Goal: Task Accomplishment & Management: Complete application form

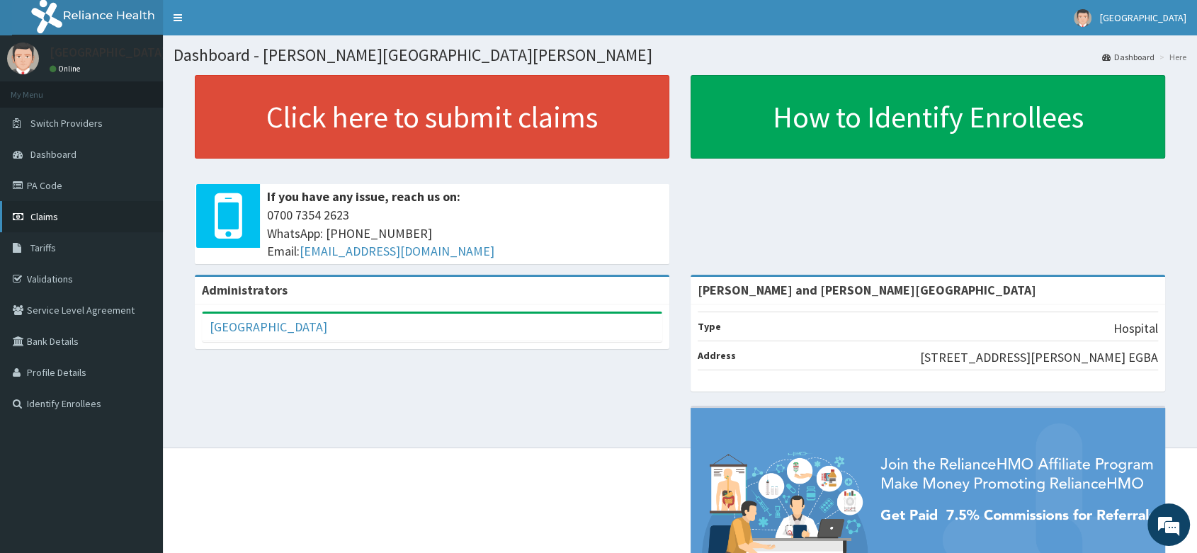
click at [42, 217] on span "Claims" at bounding box center [44, 216] width 28 height 13
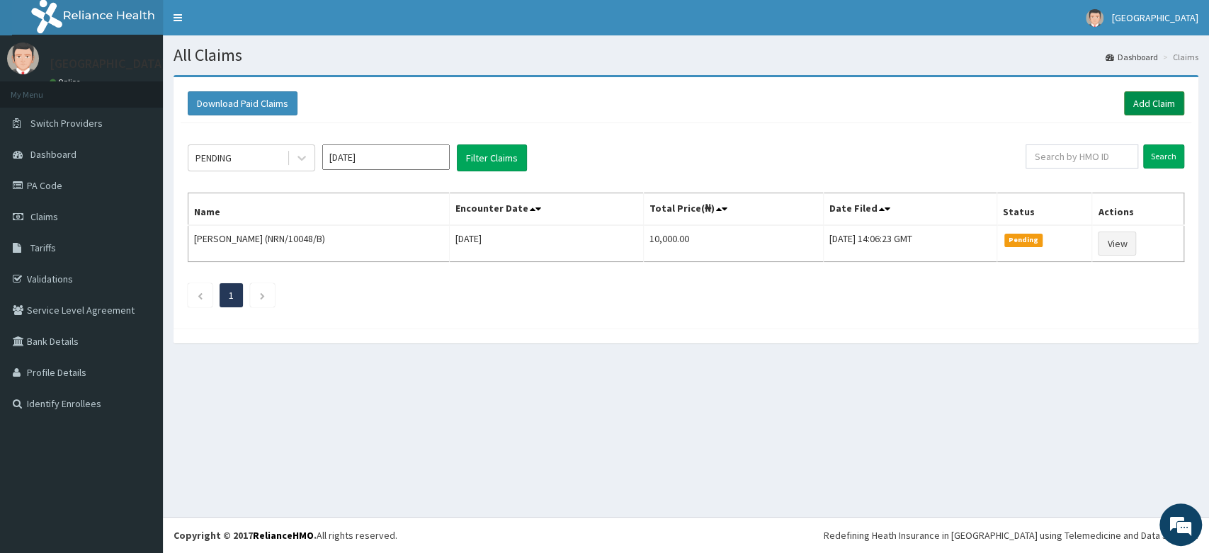
click at [1153, 103] on link "Add Claim" at bounding box center [1154, 103] width 60 height 24
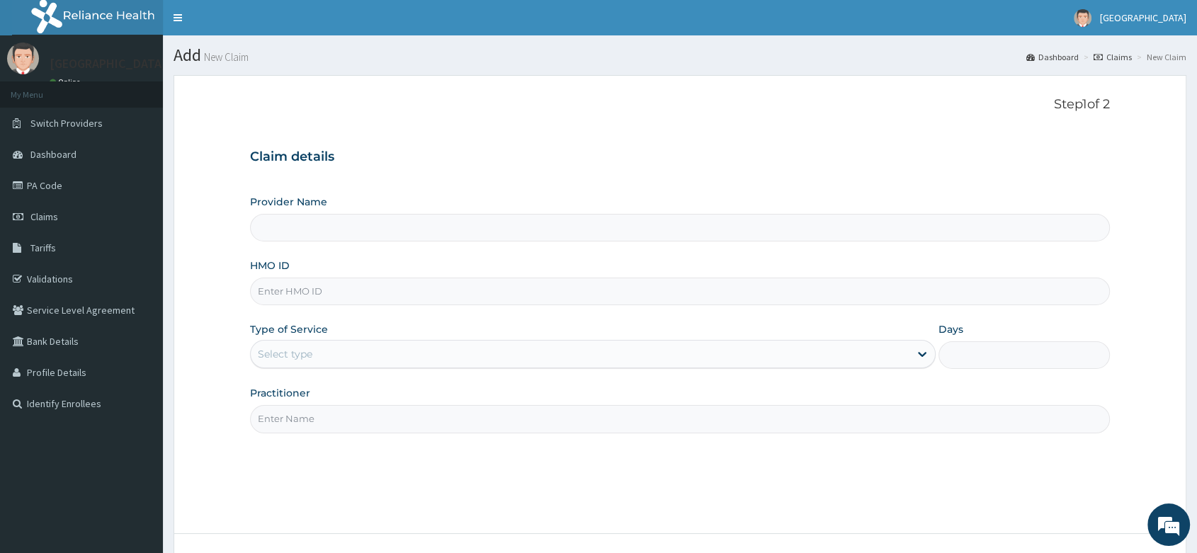
type input "[PERSON_NAME] and [PERSON_NAME][GEOGRAPHIC_DATA]"
paste input "GRS/10030/B"
type input "GRS/10030/B"
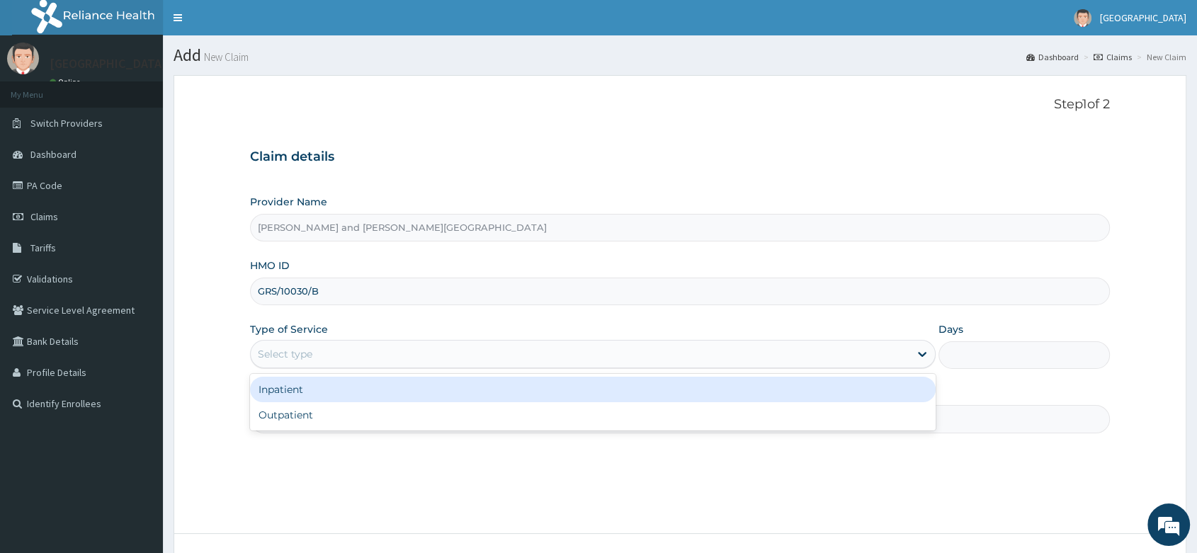
click at [307, 351] on div "Select type" at bounding box center [285, 354] width 55 height 14
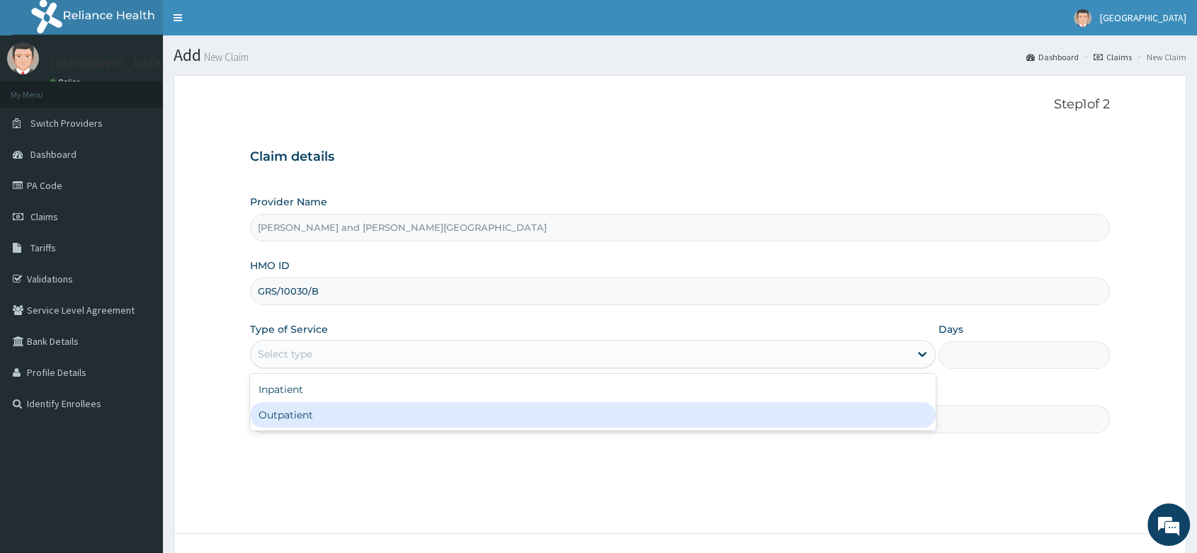
click at [300, 422] on div "Outpatient" at bounding box center [593, 415] width 686 height 26
type input "1"
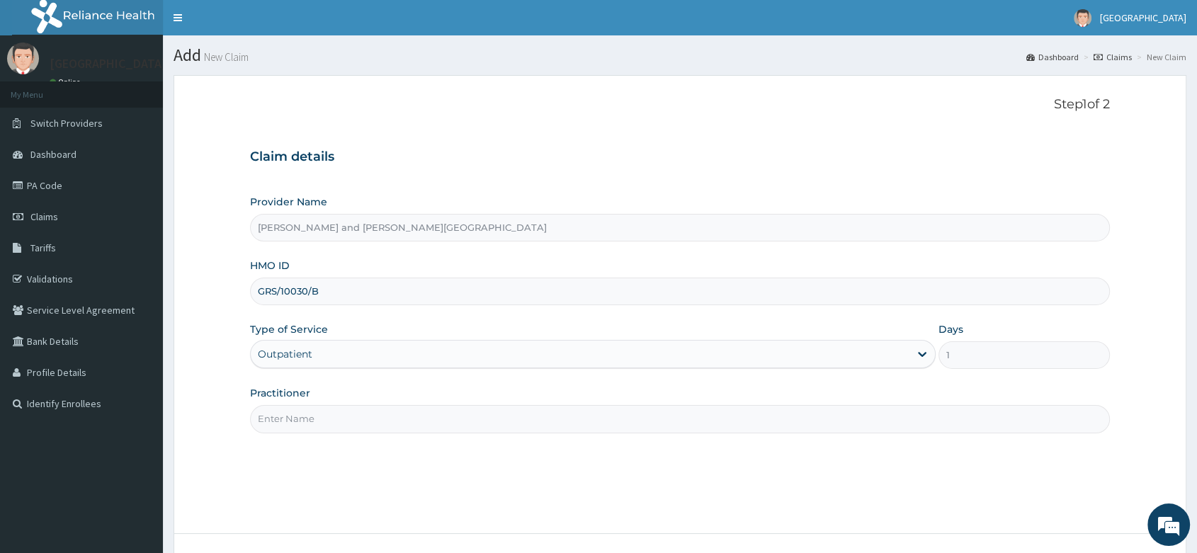
click at [288, 419] on input "Practitioner" at bounding box center [680, 419] width 860 height 28
paste input "BABATUNDE TIMILEYIN"
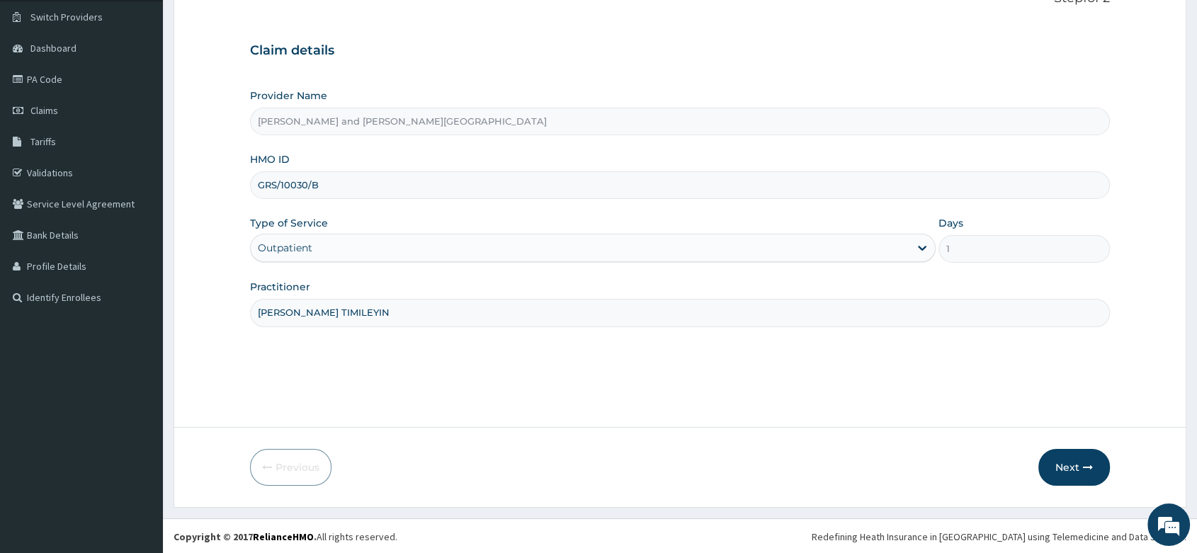
scroll to position [108, 0]
type input "DR BABATUNDE TIMILEYIN"
click at [1065, 463] on button "Next" at bounding box center [1075, 466] width 72 height 37
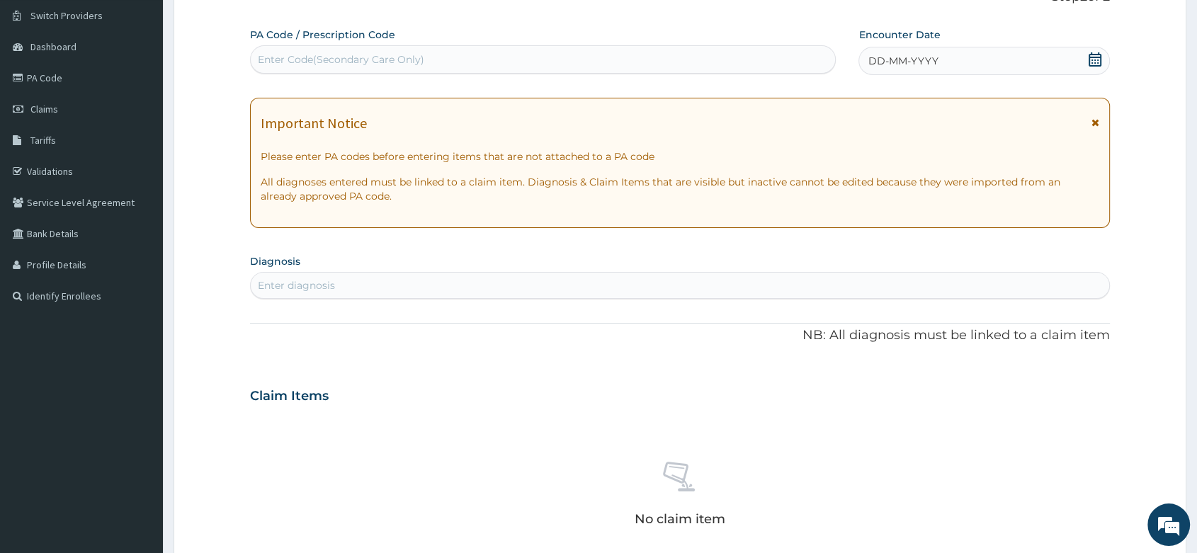
click at [1097, 61] on icon at bounding box center [1095, 59] width 14 height 14
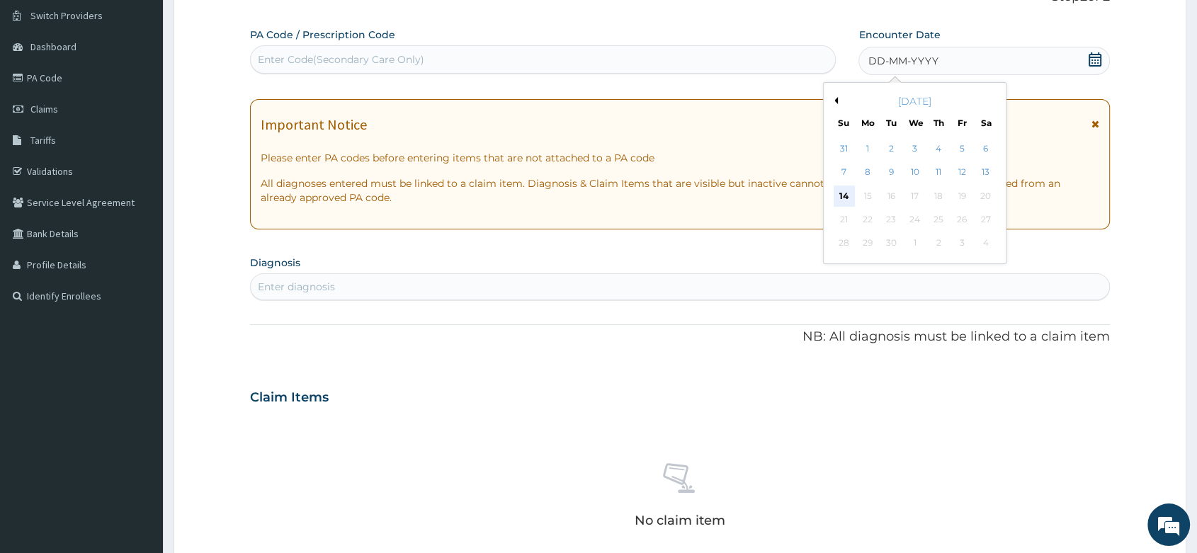
click at [843, 196] on div "14" at bounding box center [844, 196] width 21 height 21
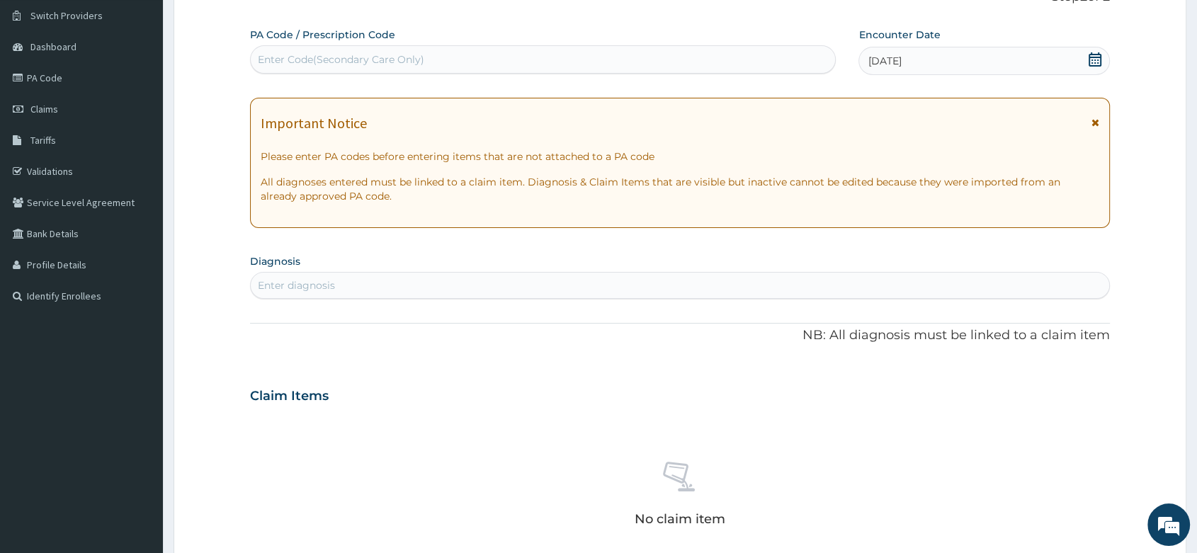
click at [332, 281] on div "Enter diagnosis" at bounding box center [296, 285] width 77 height 14
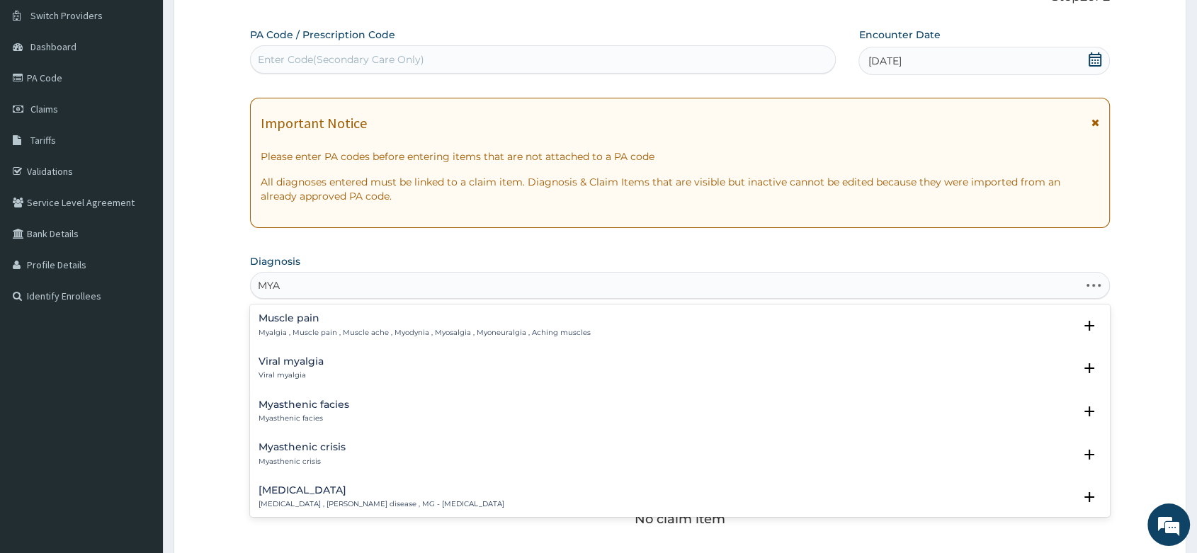
type input "MYAL"
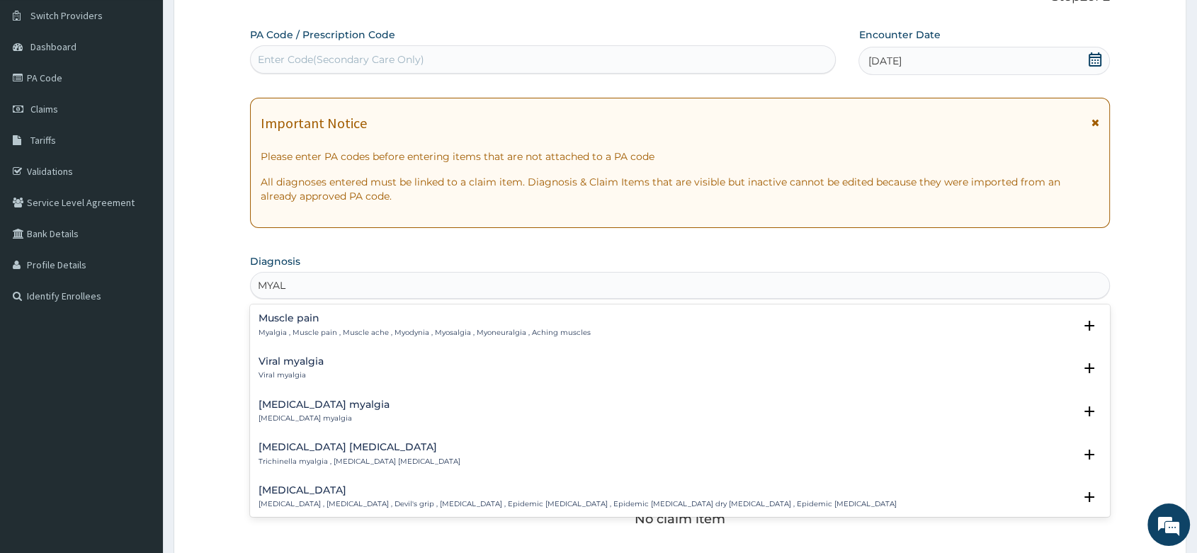
click at [317, 328] on p "Myalgia , Muscle pain , Muscle ache , Myodynia , Myosalgia , Myoneuralgia , Ach…" at bounding box center [425, 333] width 332 height 10
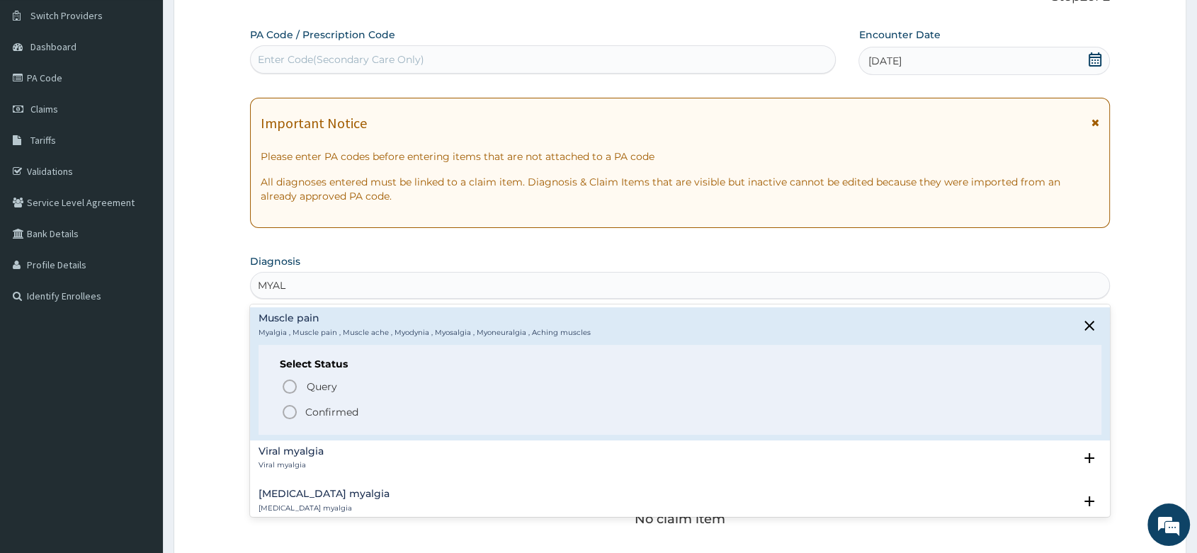
click at [290, 412] on icon "status option filled" at bounding box center [289, 412] width 17 height 17
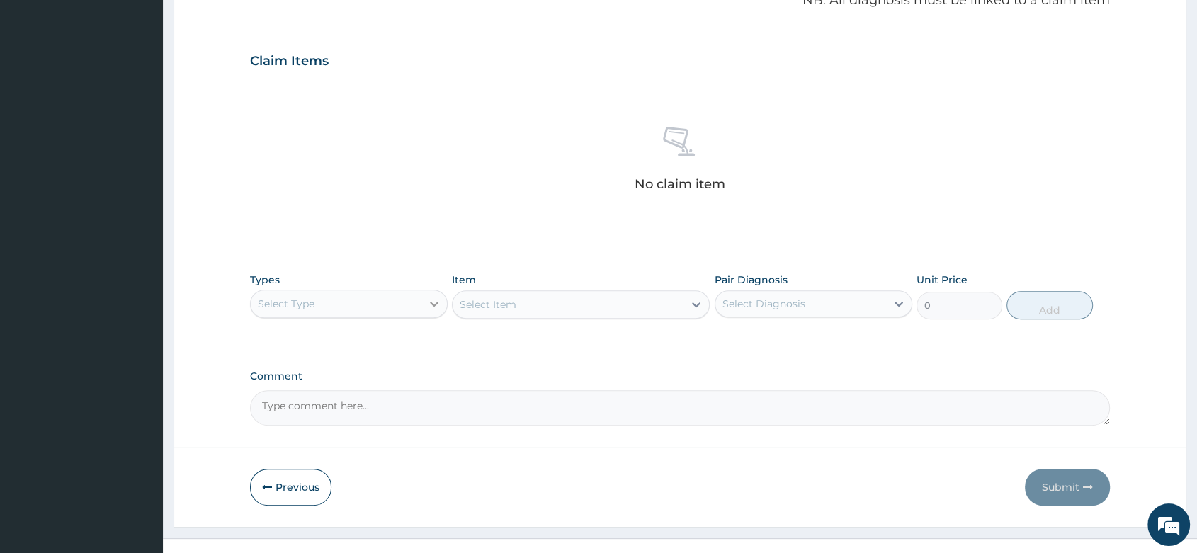
scroll to position [467, 0]
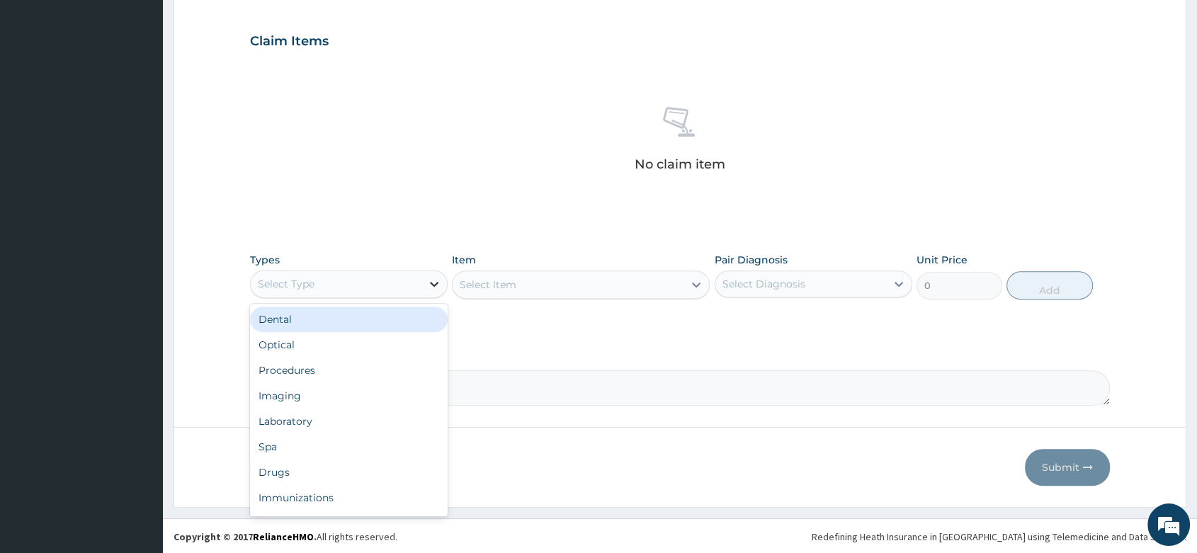
click at [437, 280] on icon at bounding box center [434, 284] width 14 height 14
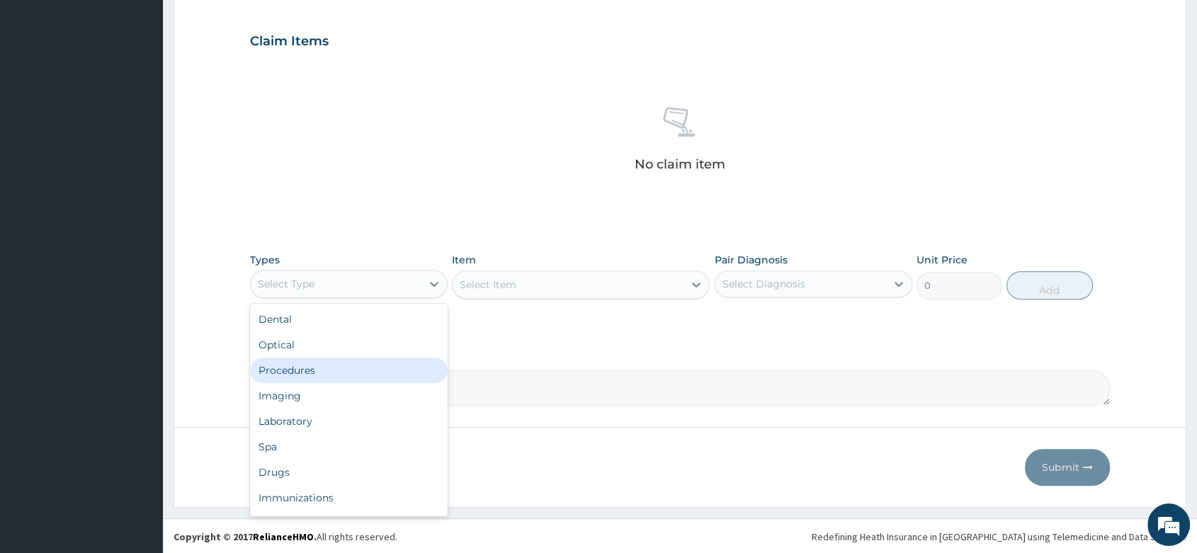
click at [300, 367] on div "Procedures" at bounding box center [349, 371] width 198 height 26
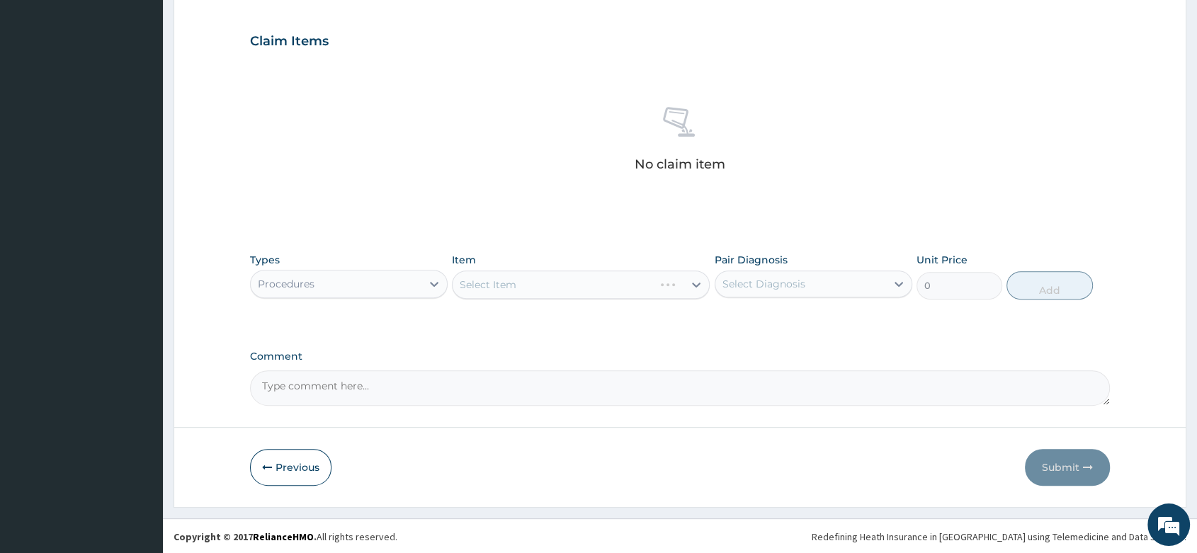
click at [511, 290] on div "Select Item" at bounding box center [581, 285] width 258 height 28
click at [567, 282] on div "Select Item" at bounding box center [581, 285] width 258 height 28
click at [520, 285] on div "Select Item" at bounding box center [581, 285] width 258 height 28
click at [572, 283] on div "Select Item" at bounding box center [581, 285] width 258 height 28
click at [543, 282] on div "Select Item" at bounding box center [581, 285] width 258 height 28
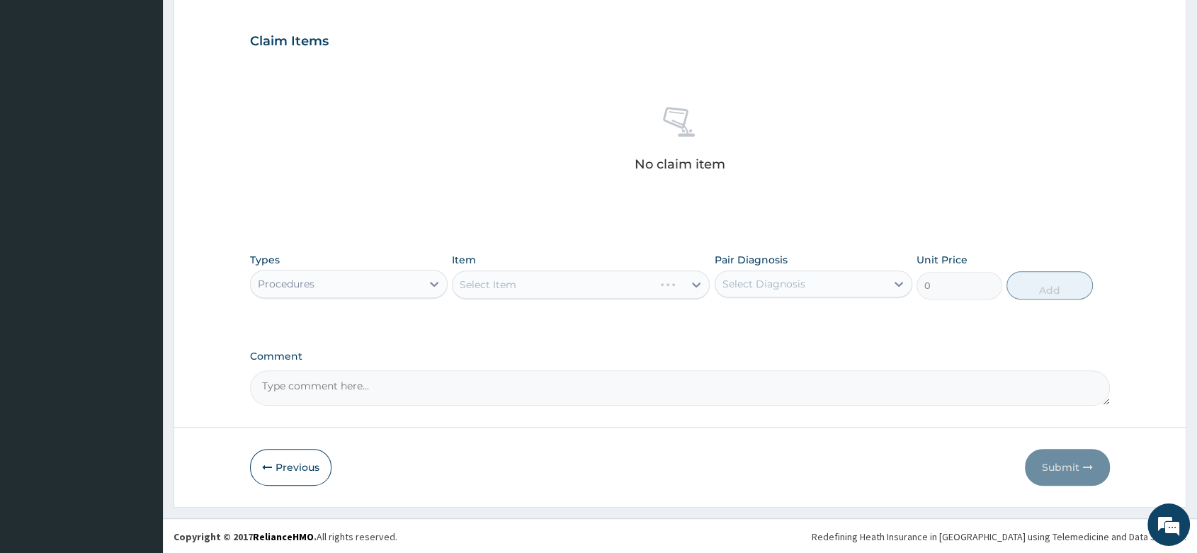
click at [561, 282] on div "Select Item" at bounding box center [581, 285] width 258 height 28
click at [548, 283] on div "Select Item" at bounding box center [581, 285] width 258 height 28
click at [577, 285] on div "Select Item" at bounding box center [581, 285] width 258 height 28
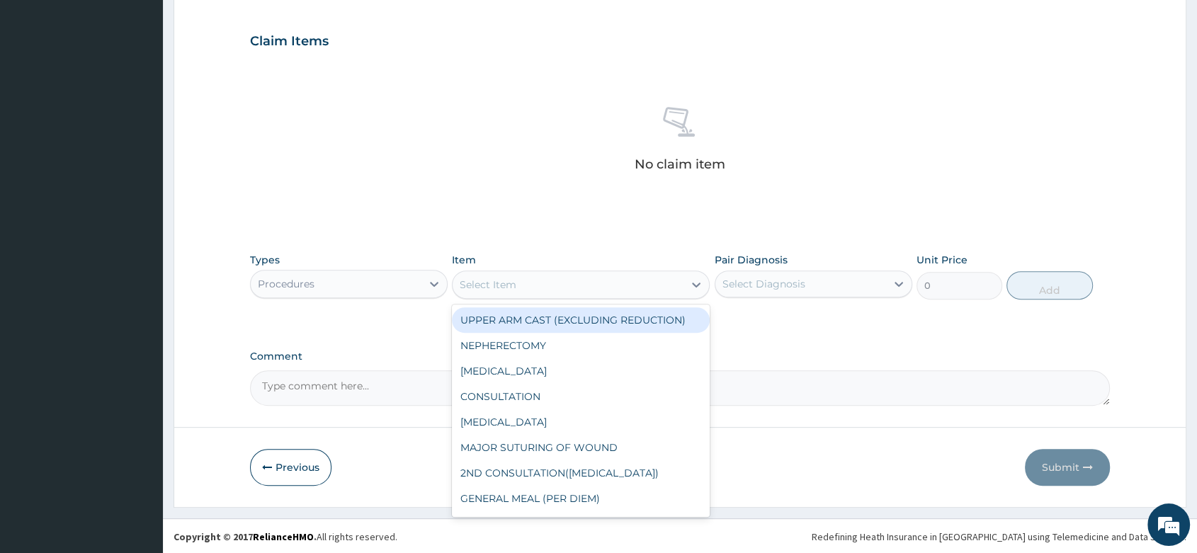
click at [550, 284] on div "Select Item" at bounding box center [568, 284] width 231 height 23
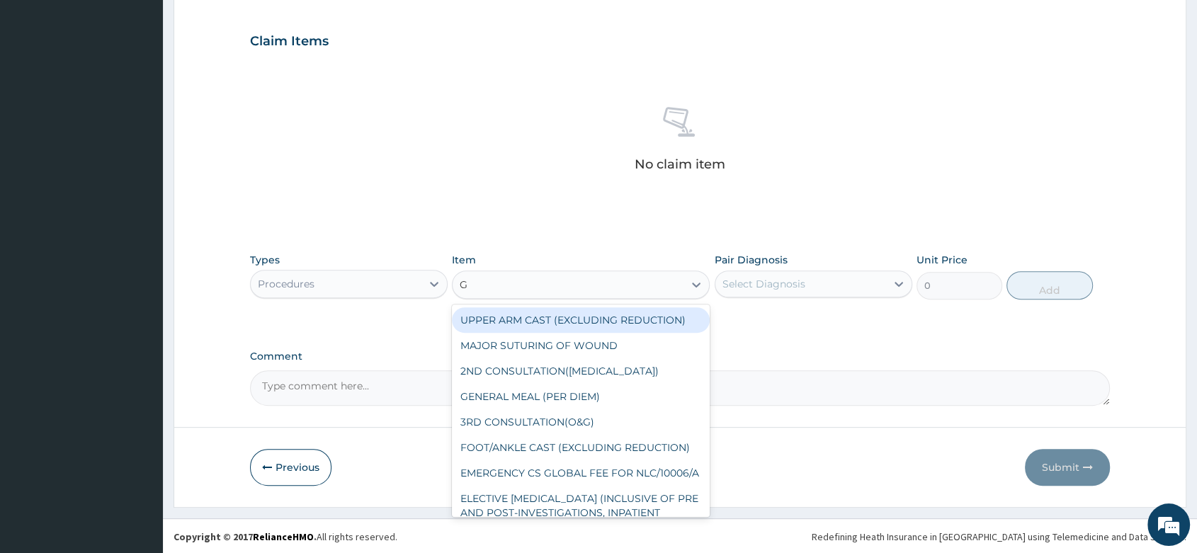
type input "GP"
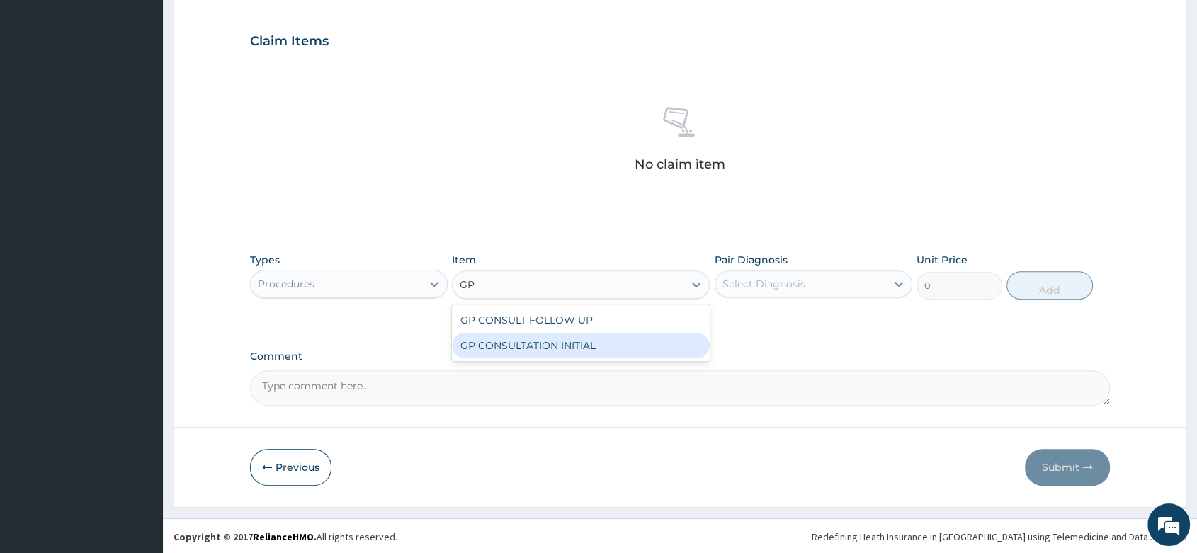
click at [572, 343] on div "GP CONSULTATION INITIAL" at bounding box center [581, 346] width 258 height 26
type input "2000"
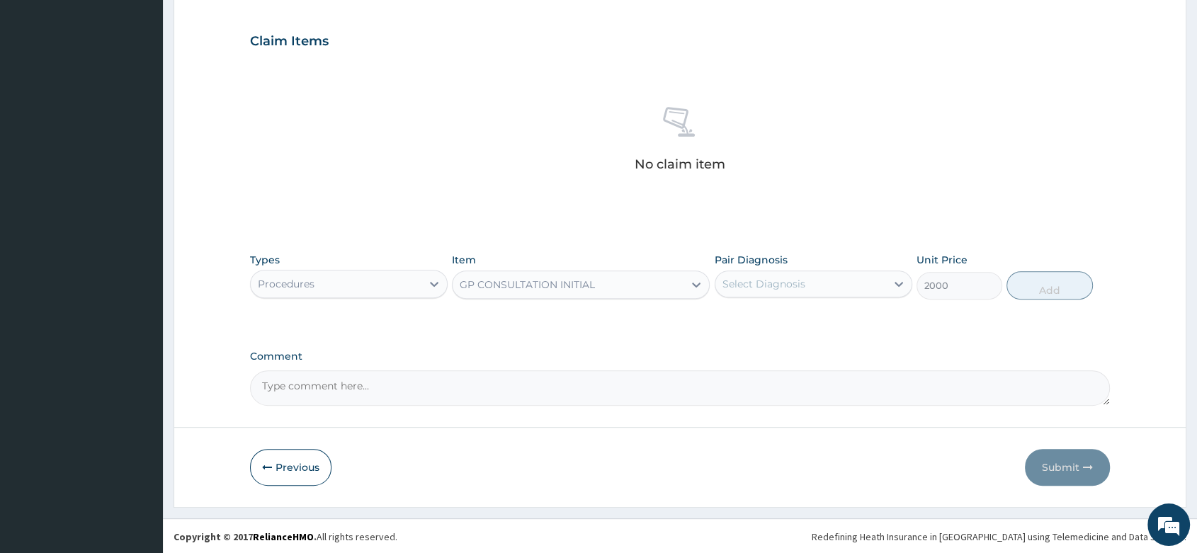
click at [745, 285] on div "Select Diagnosis" at bounding box center [764, 284] width 83 height 14
click at [754, 312] on label "Muscle pain" at bounding box center [768, 319] width 61 height 14
checkbox input "true"
click at [1044, 288] on button "Add" at bounding box center [1050, 285] width 86 height 28
type input "0"
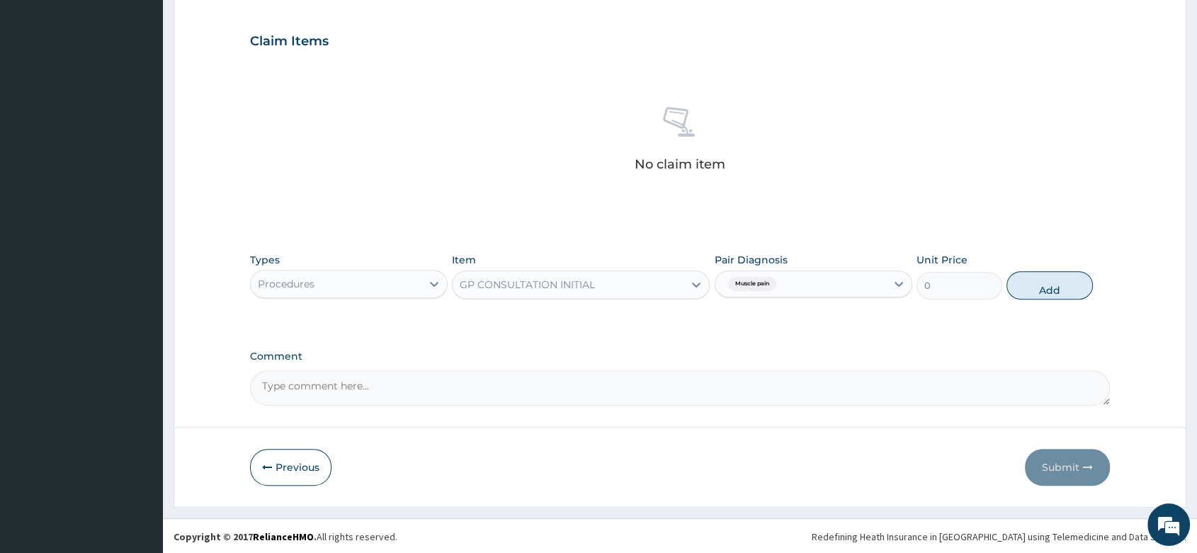
scroll to position [400, 0]
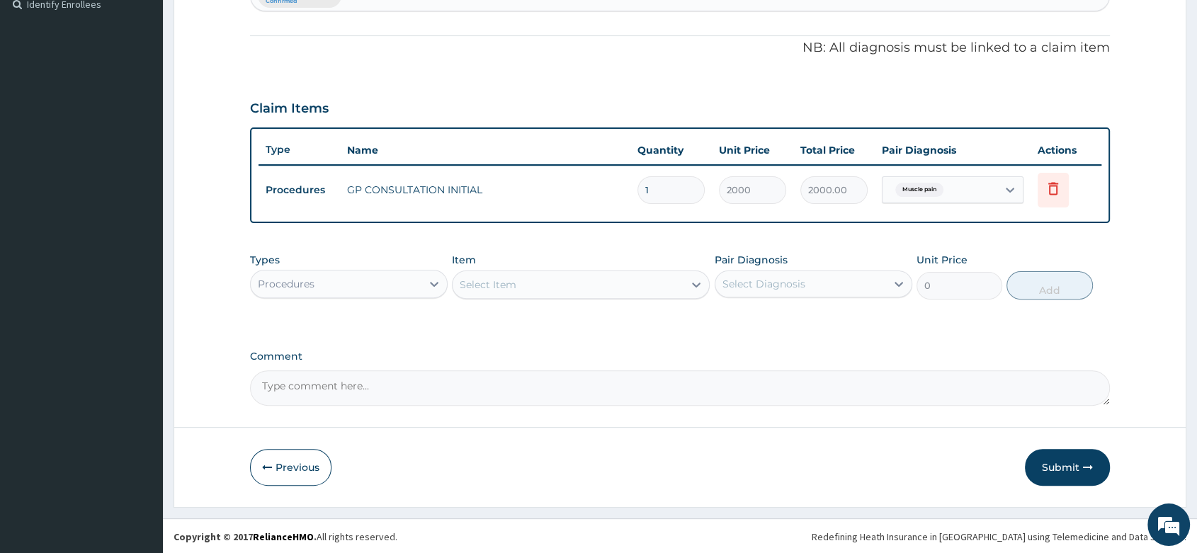
click at [300, 277] on div "Procedures" at bounding box center [286, 284] width 57 height 14
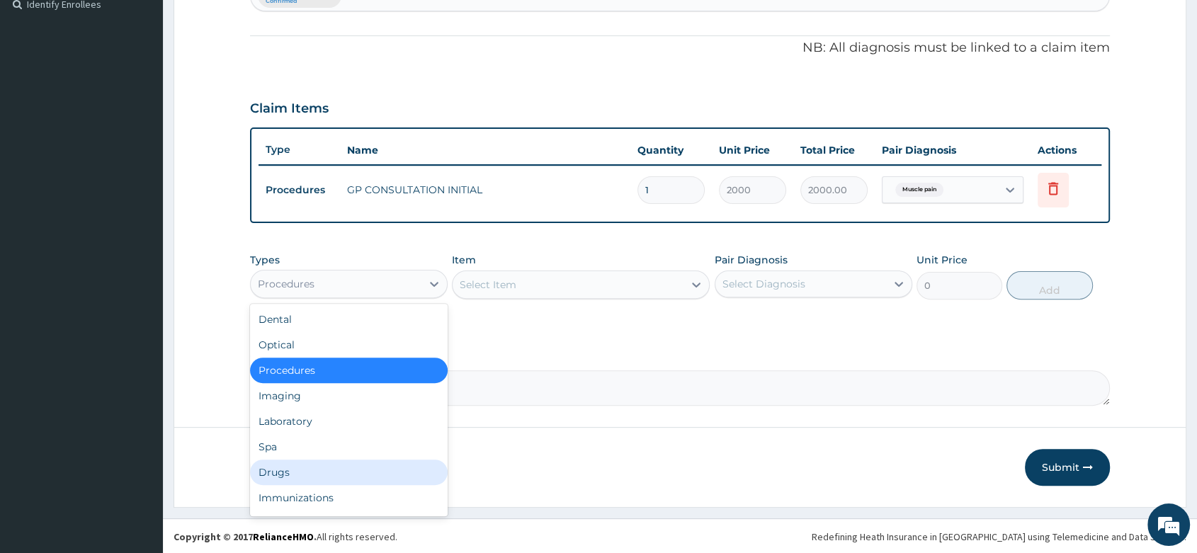
click at [272, 468] on div "Drugs" at bounding box center [349, 473] width 198 height 26
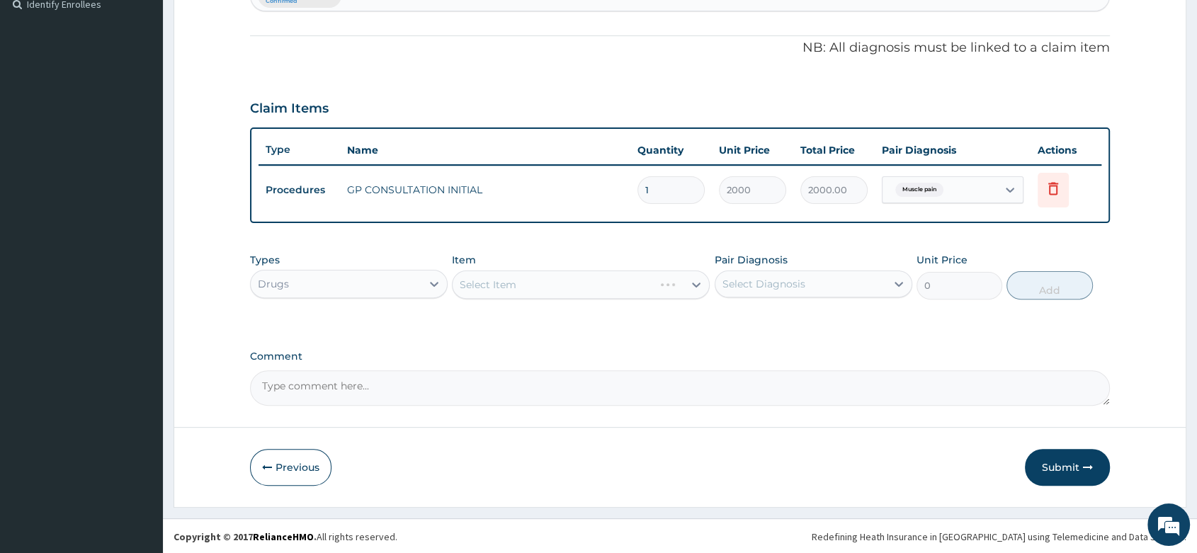
click at [487, 289] on div "Select Item" at bounding box center [581, 285] width 258 height 28
click at [487, 285] on div "Select Item" at bounding box center [581, 285] width 258 height 28
click at [558, 279] on div "Select Item" at bounding box center [581, 285] width 258 height 28
click at [550, 275] on div "Select Item" at bounding box center [581, 285] width 258 height 28
click at [510, 285] on div "Select Item" at bounding box center [581, 285] width 258 height 28
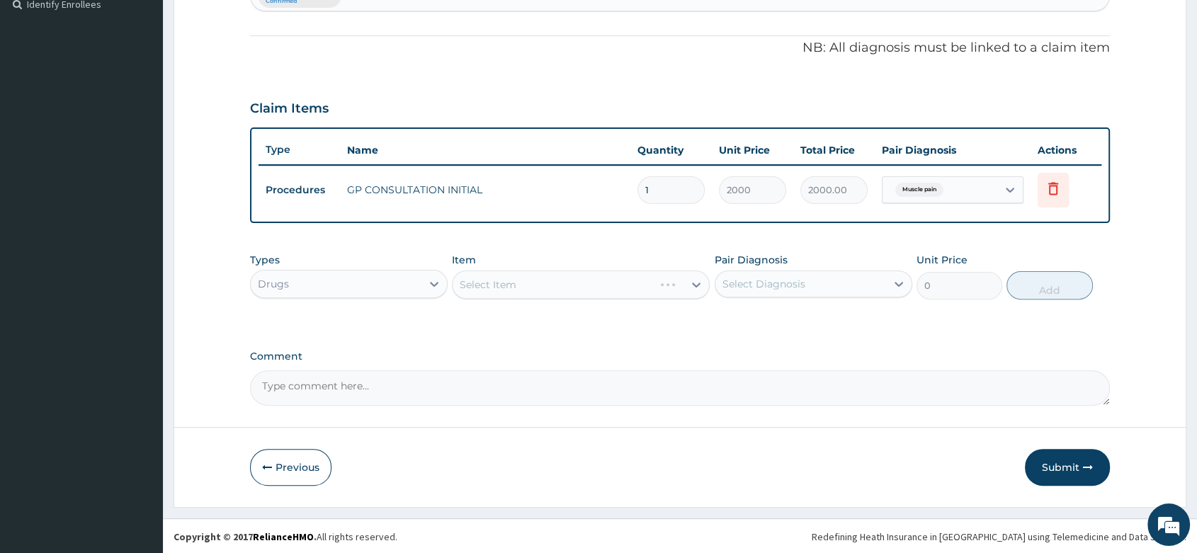
click at [589, 283] on div "Select Item" at bounding box center [581, 285] width 258 height 28
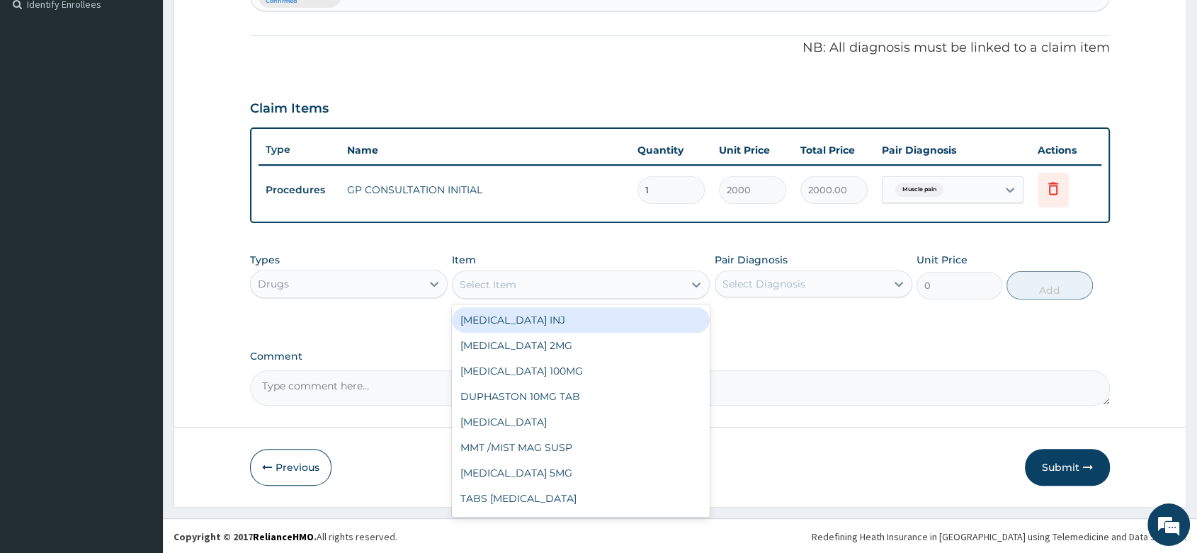
click at [550, 280] on div "Select Item" at bounding box center [568, 284] width 231 height 23
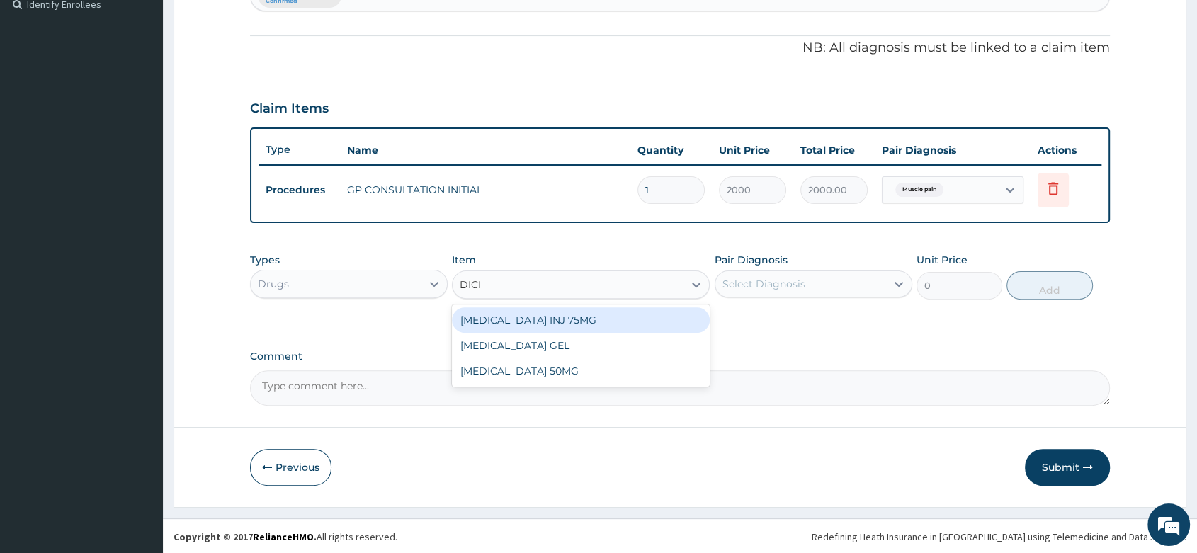
type input "DICLO"
click at [591, 327] on div "DICLOFENAC INJ 75MG" at bounding box center [581, 320] width 258 height 26
type input "200"
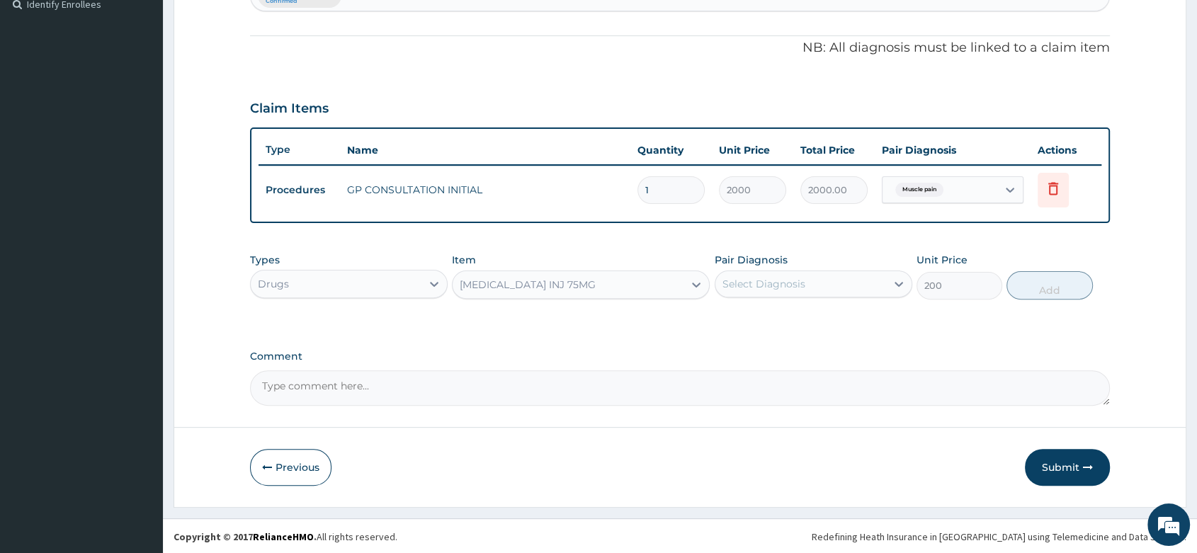
click at [820, 273] on div "Select Diagnosis" at bounding box center [801, 284] width 171 height 23
click at [798, 319] on div "Muscle pain" at bounding box center [814, 320] width 198 height 29
checkbox input "true"
click at [1066, 291] on button "Add" at bounding box center [1050, 285] width 86 height 28
type input "0"
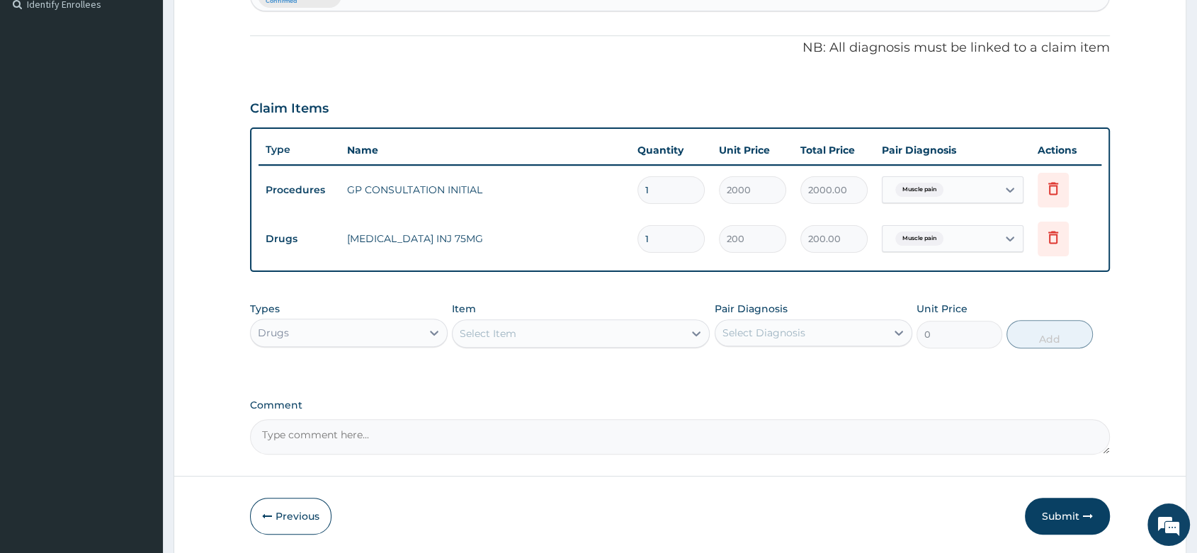
scroll to position [449, 0]
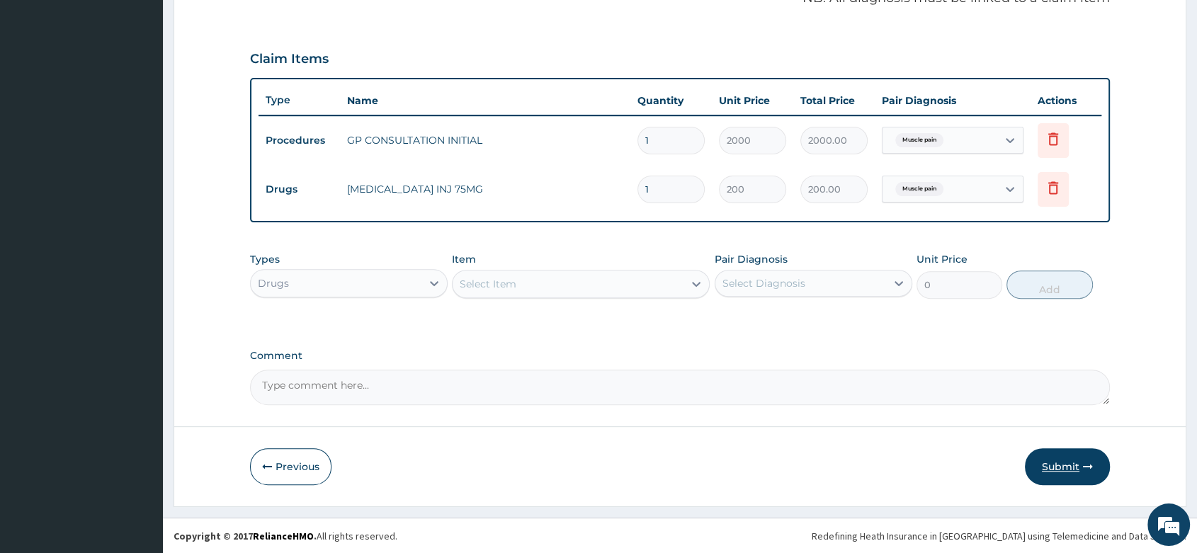
click at [1075, 454] on button "Submit" at bounding box center [1067, 466] width 85 height 37
